Goal: Navigation & Orientation: Find specific page/section

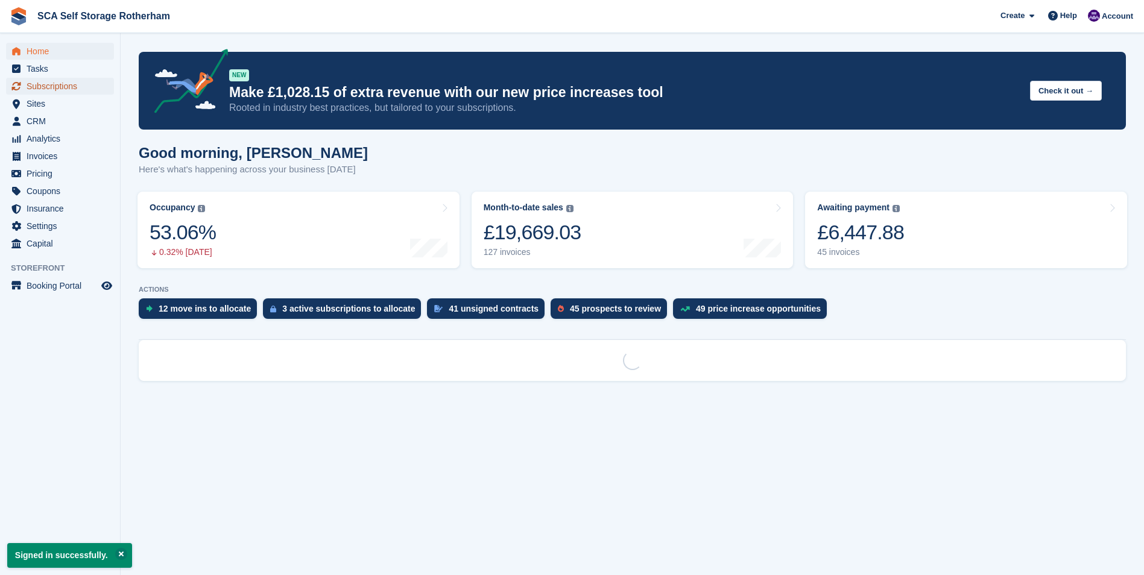
click at [55, 84] on span "Subscriptions" at bounding box center [63, 86] width 72 height 17
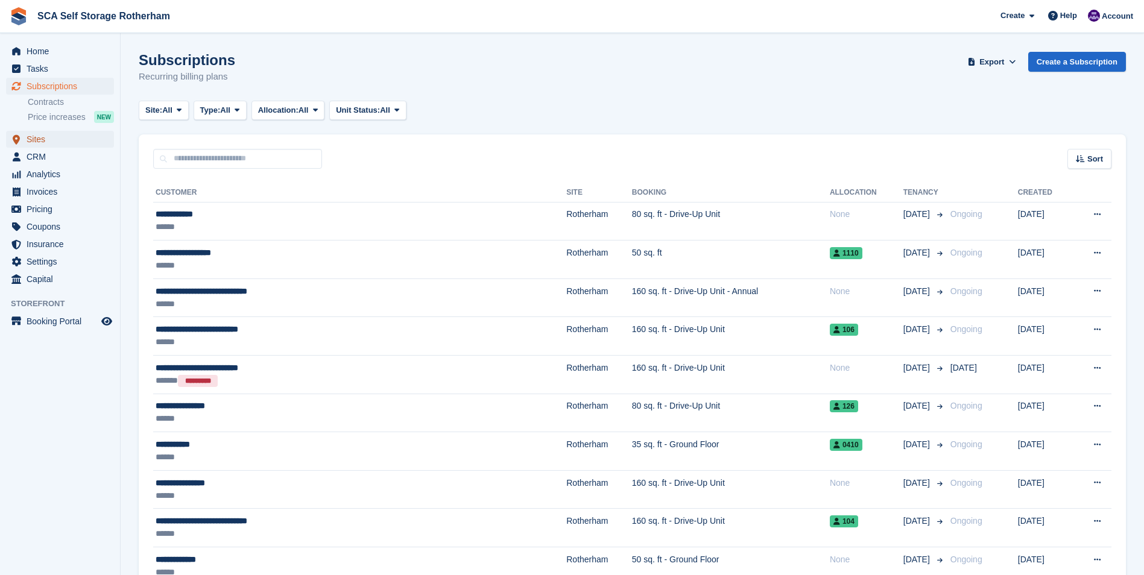
click at [63, 141] on span "Sites" at bounding box center [63, 139] width 72 height 17
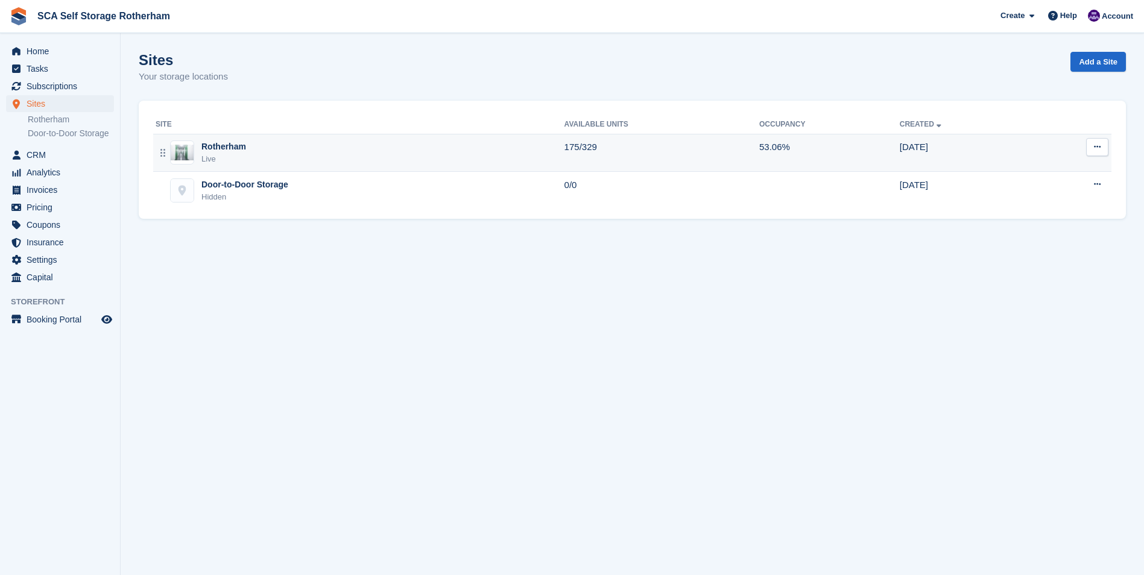
click at [180, 157] on img at bounding box center [182, 153] width 23 height 16
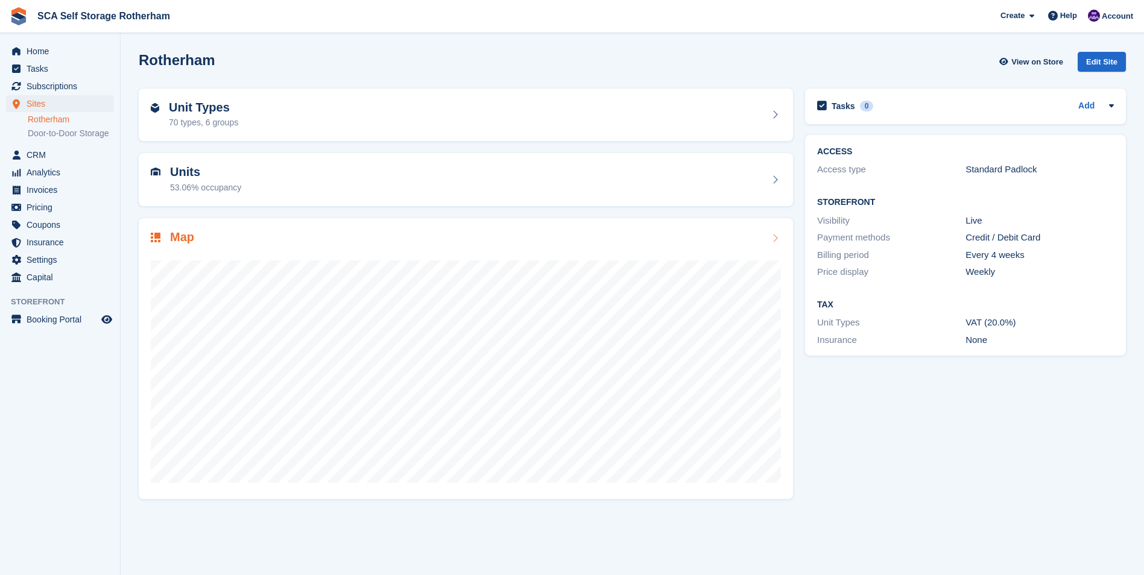
click at [236, 252] on div at bounding box center [466, 366] width 630 height 241
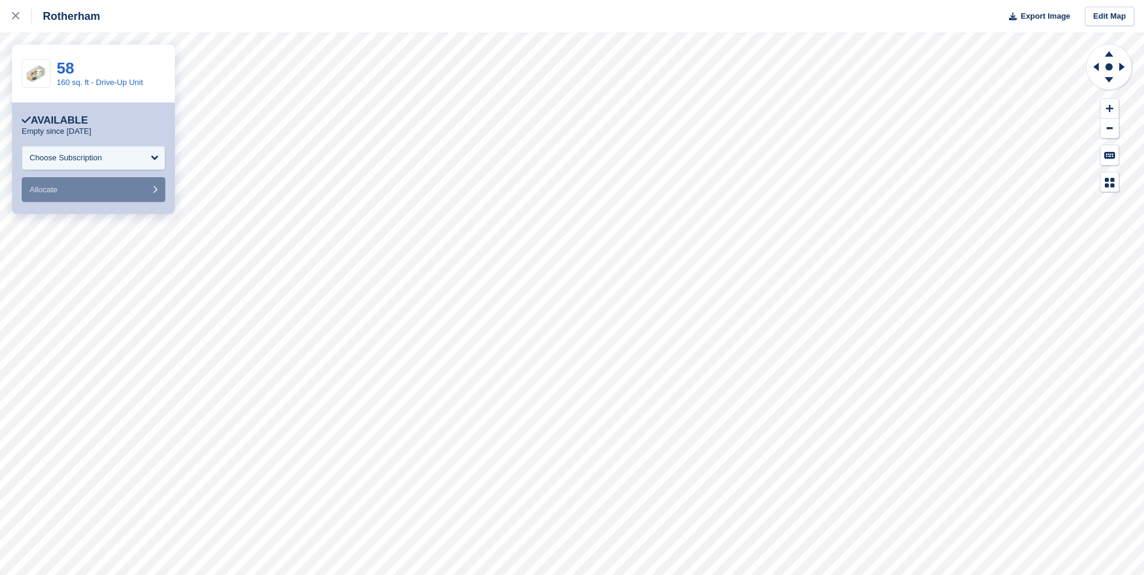
click at [101, 46] on div "58 160 sq. ft - Drive-Up Unit" at bounding box center [93, 74] width 163 height 58
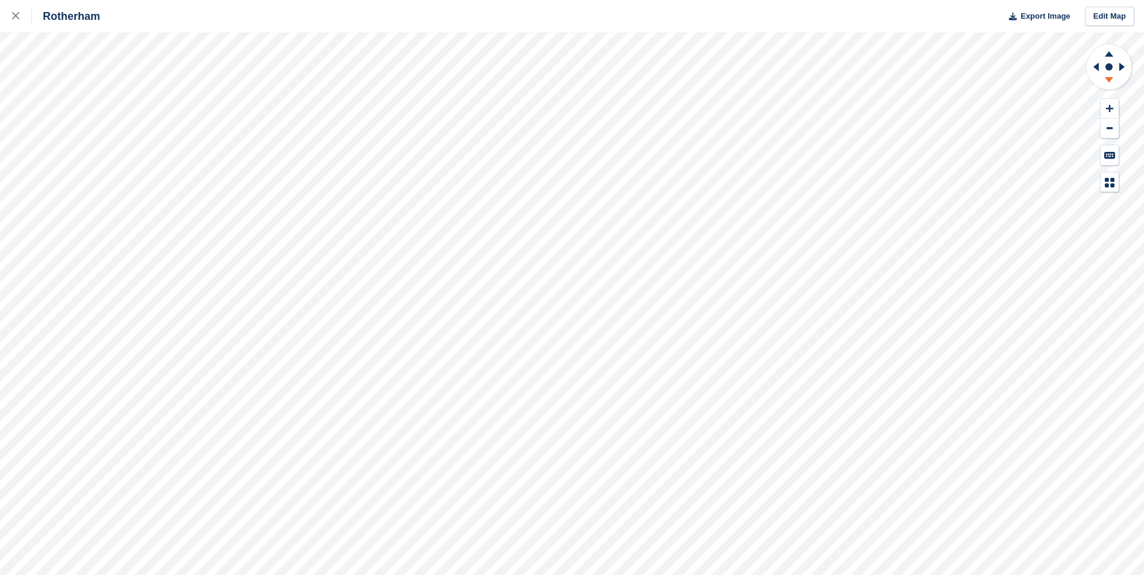
click at [1112, 88] on icon at bounding box center [1108, 81] width 31 height 15
click at [1126, 68] on icon at bounding box center [1123, 66] width 15 height 31
click at [1104, 56] on icon at bounding box center [1108, 52] width 31 height 15
click at [1095, 71] on icon at bounding box center [1094, 66] width 15 height 31
click at [1125, 71] on icon at bounding box center [1123, 66] width 15 height 31
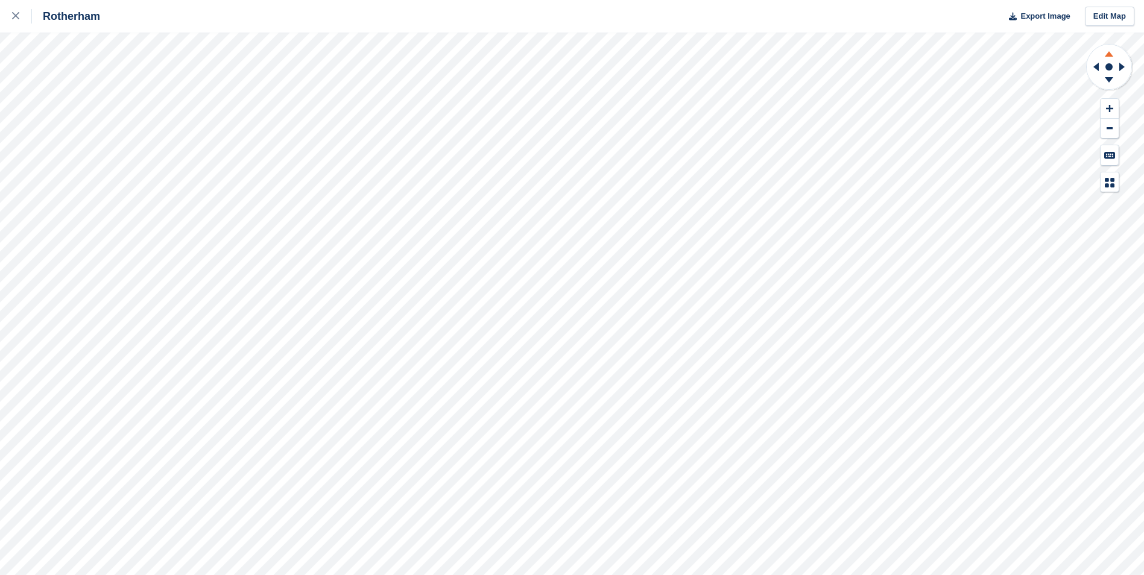
click at [1113, 52] on icon at bounding box center [1108, 52] width 31 height 15
click at [1110, 80] on icon at bounding box center [1109, 79] width 8 height 5
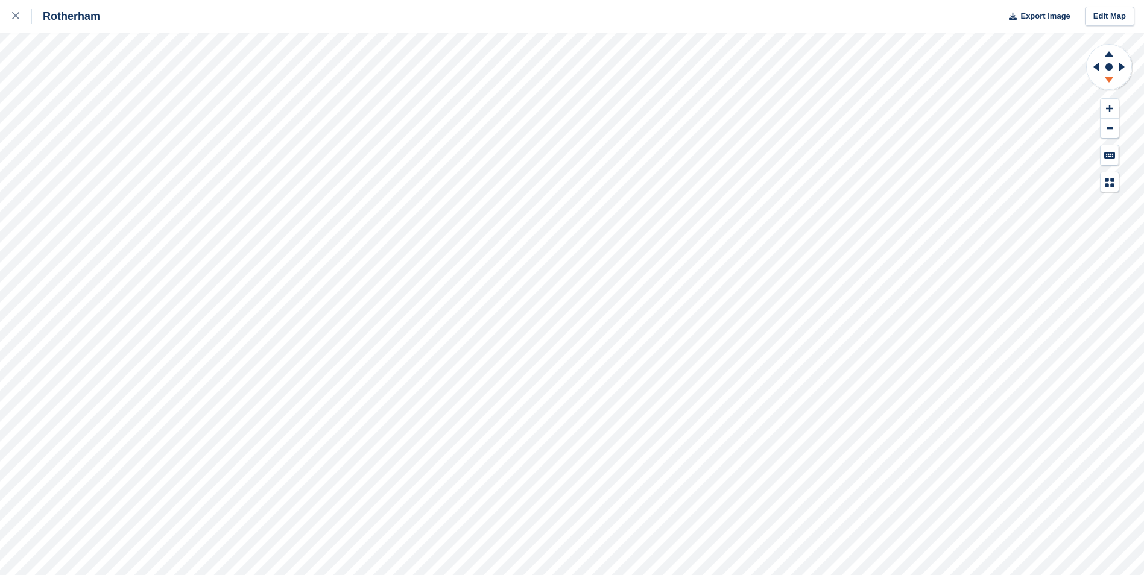
click at [1110, 80] on icon at bounding box center [1109, 79] width 8 height 5
click at [1108, 87] on icon at bounding box center [1108, 81] width 31 height 15
click at [1111, 52] on icon at bounding box center [1108, 52] width 31 height 15
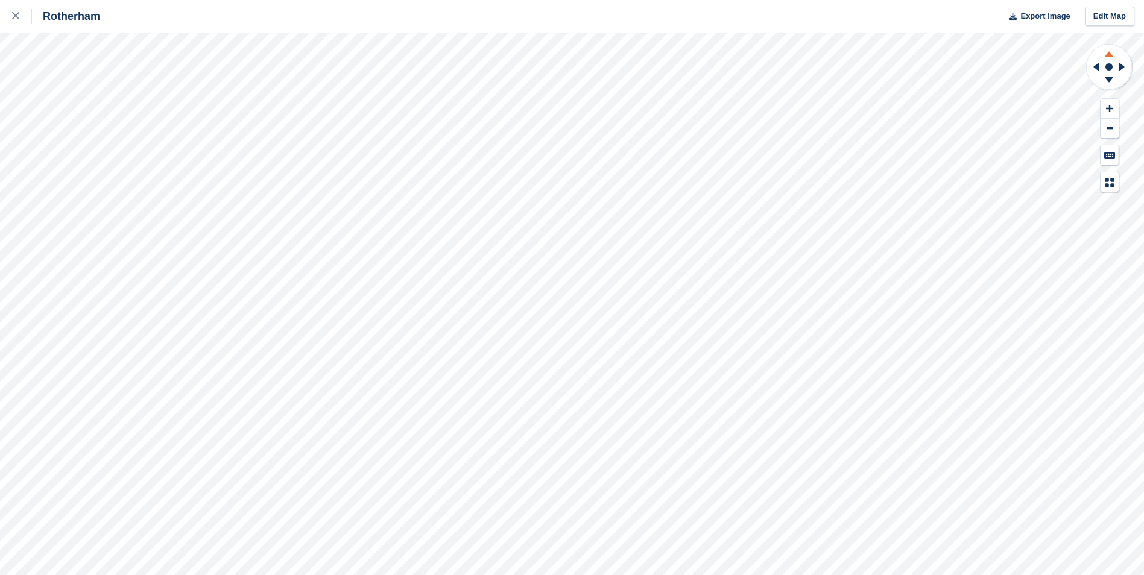
click at [1111, 52] on icon at bounding box center [1108, 52] width 31 height 15
click at [1110, 80] on icon at bounding box center [1109, 79] width 8 height 5
click at [1110, 81] on icon at bounding box center [1109, 79] width 8 height 5
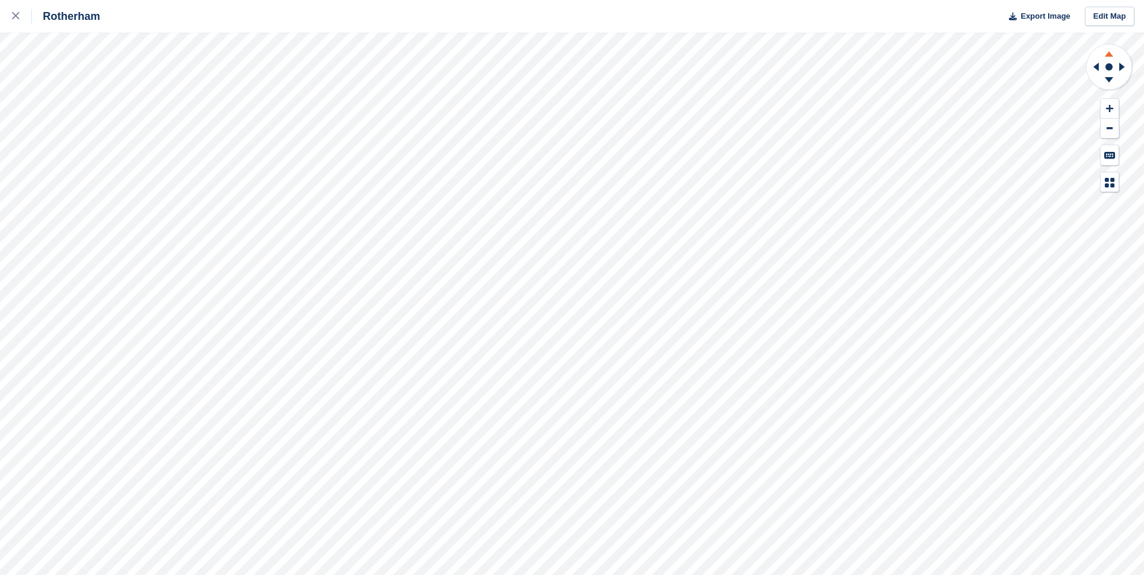
click at [1109, 49] on icon at bounding box center [1108, 52] width 31 height 15
click at [1108, 81] on icon at bounding box center [1108, 81] width 31 height 15
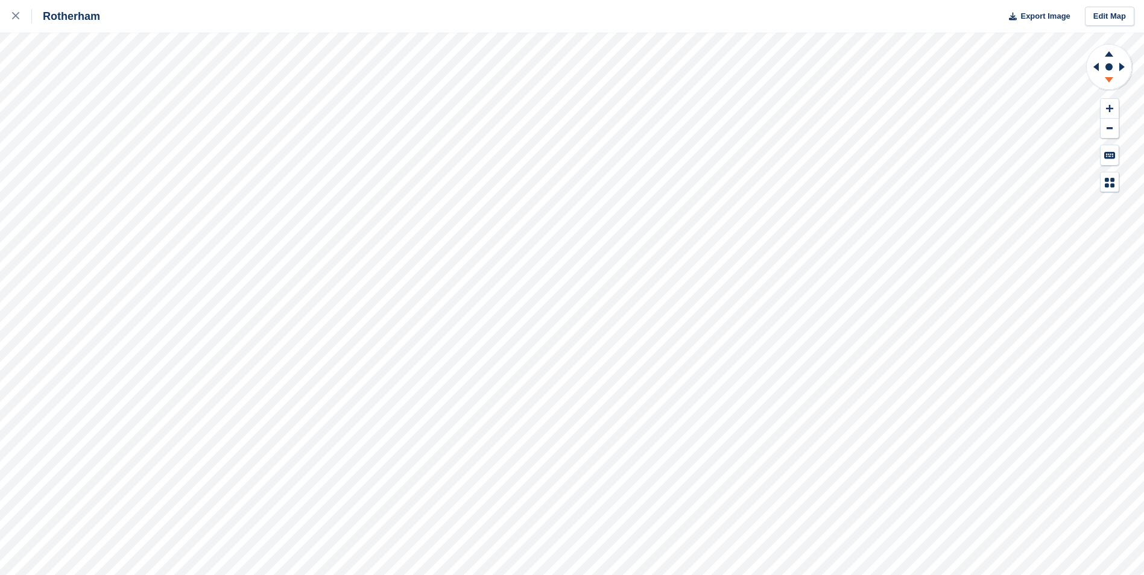
click at [1108, 81] on icon at bounding box center [1108, 81] width 31 height 15
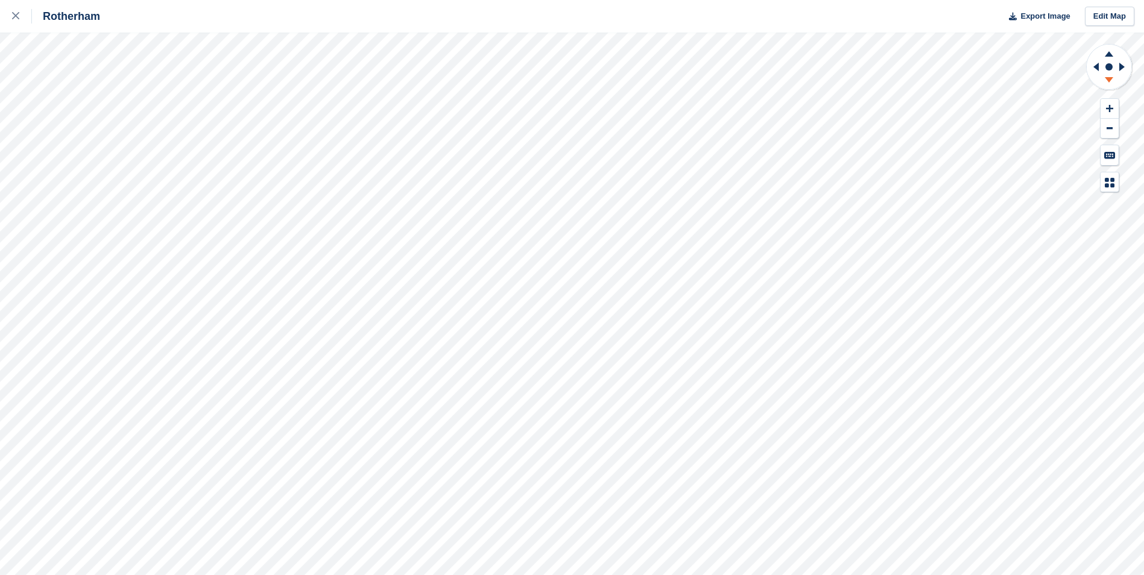
click at [1108, 81] on icon at bounding box center [1108, 81] width 31 height 15
click at [1093, 68] on icon at bounding box center [1094, 66] width 15 height 31
click at [1094, 65] on icon at bounding box center [1094, 66] width 15 height 31
click at [13, 13] on icon at bounding box center [15, 15] width 7 height 7
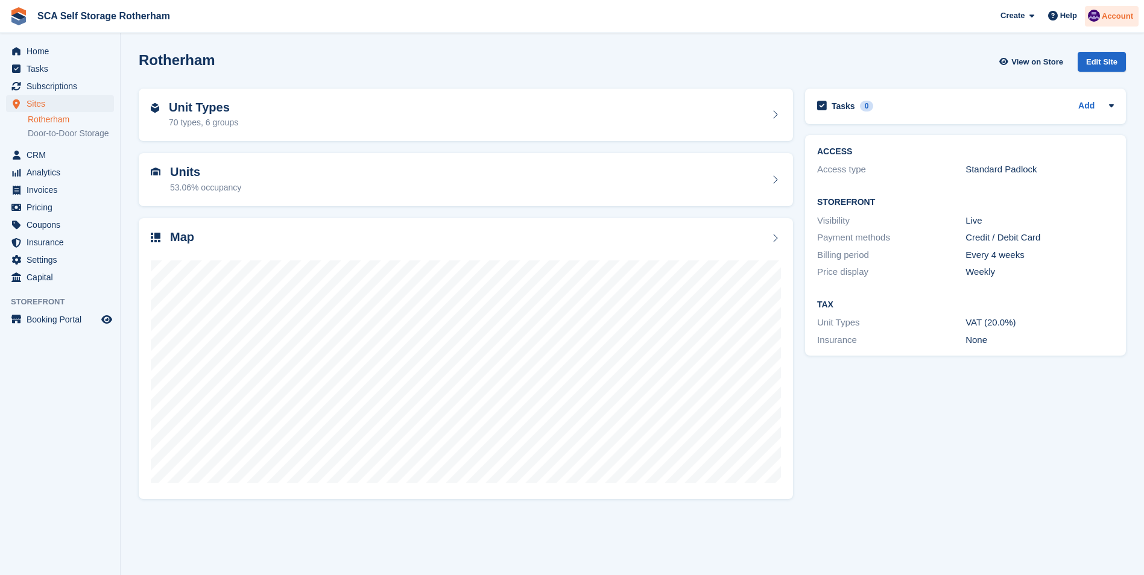
click at [1116, 12] on span "Account" at bounding box center [1117, 16] width 31 height 12
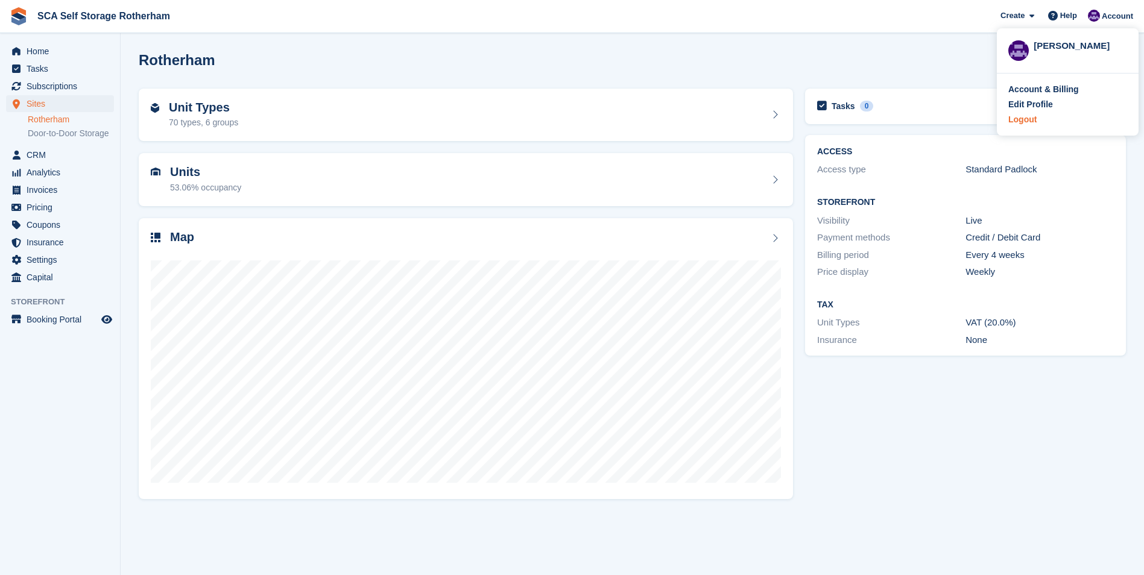
click at [1013, 118] on div "Logout" at bounding box center [1022, 119] width 28 height 13
